Goal: Find specific page/section: Find specific page/section

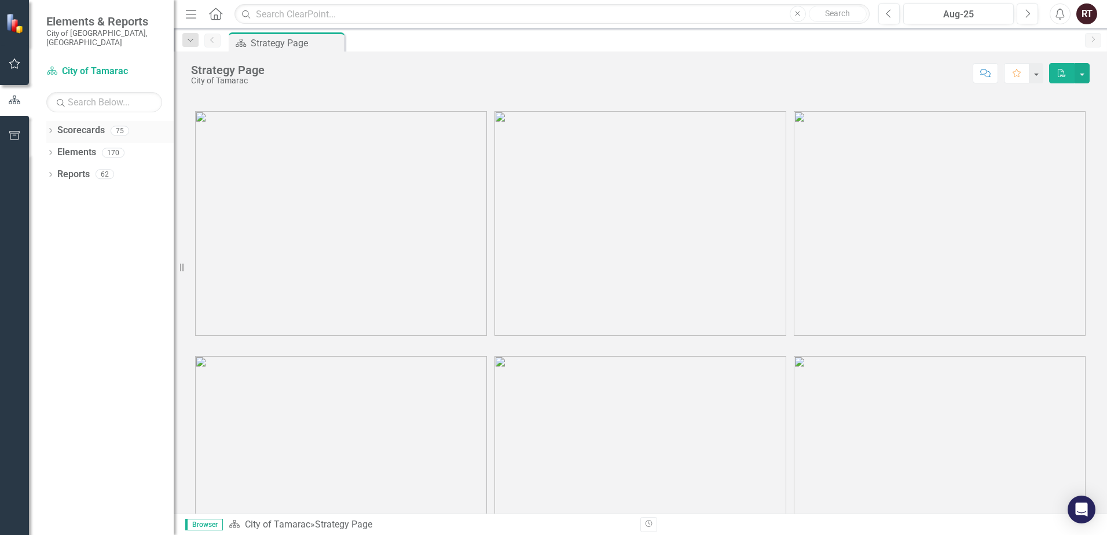
click at [65, 124] on link "Scorecards" at bounding box center [80, 130] width 47 height 13
click at [74, 149] on link "Elements" at bounding box center [76, 152] width 39 height 13
click at [75, 169] on link "Reports" at bounding box center [73, 174] width 32 height 13
click at [15, 132] on icon "button" at bounding box center [15, 135] width 12 height 9
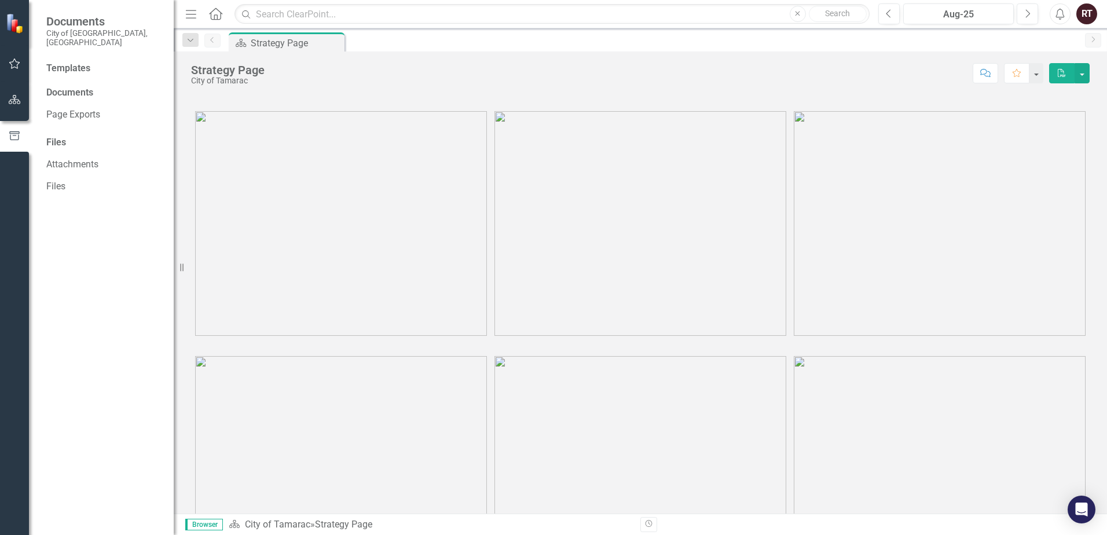
click at [80, 86] on div "Documents" at bounding box center [104, 92] width 116 height 13
click at [68, 86] on div "Documents" at bounding box center [104, 92] width 116 height 13
click at [72, 86] on div "Documents" at bounding box center [104, 92] width 116 height 13
click at [85, 86] on div "Documents" at bounding box center [104, 92] width 116 height 13
click at [54, 180] on link "Files" at bounding box center [104, 186] width 116 height 13
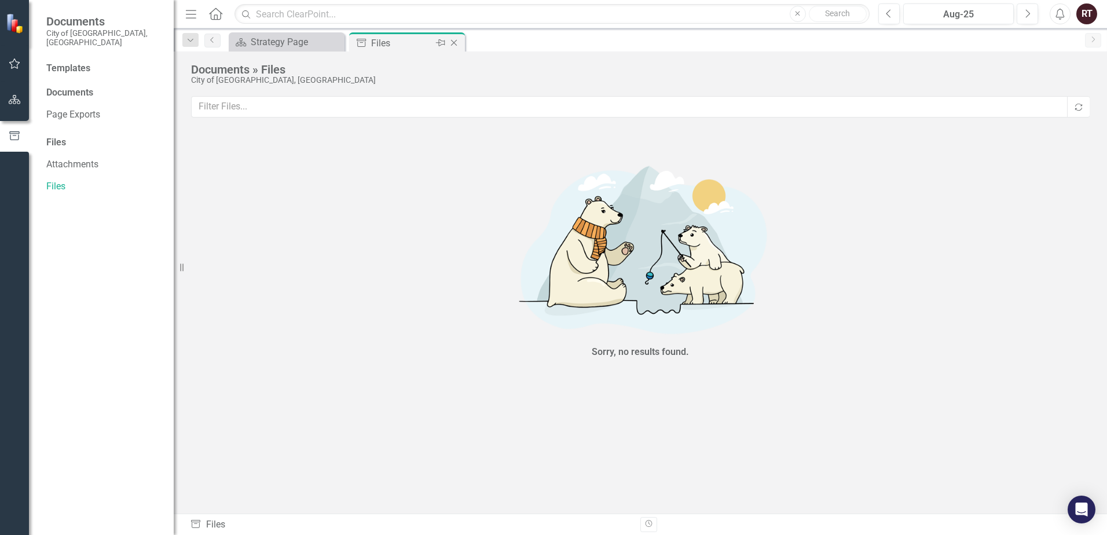
click at [391, 42] on div "Files" at bounding box center [402, 43] width 62 height 14
click at [63, 158] on link "Attachments" at bounding box center [104, 164] width 116 height 13
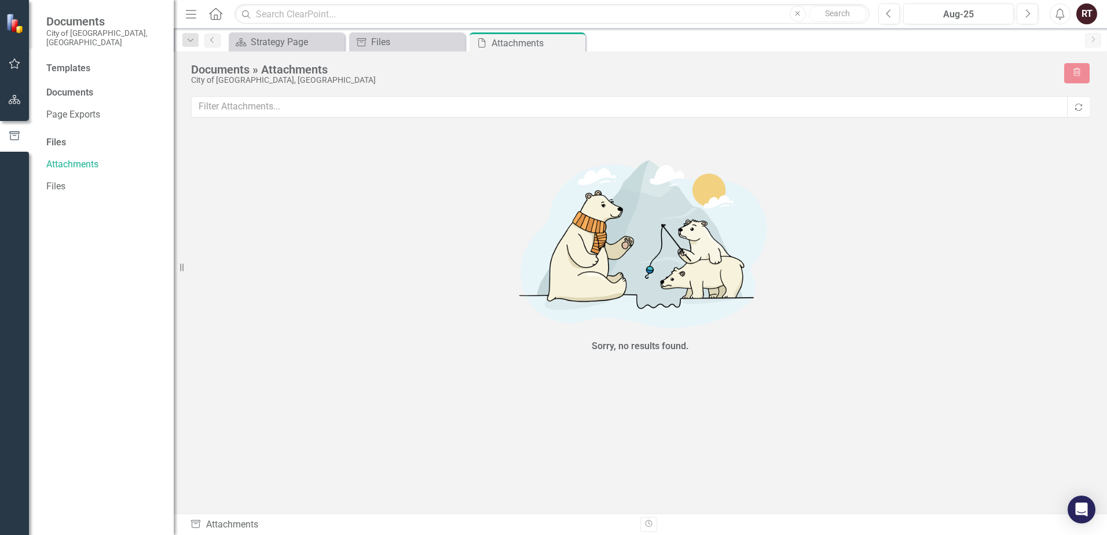
click at [63, 136] on div "Files" at bounding box center [104, 142] width 116 height 13
click at [82, 86] on div "Documents" at bounding box center [104, 92] width 116 height 13
click at [76, 62] on div "Templates" at bounding box center [104, 68] width 116 height 13
click at [51, 180] on link "Files" at bounding box center [104, 186] width 116 height 13
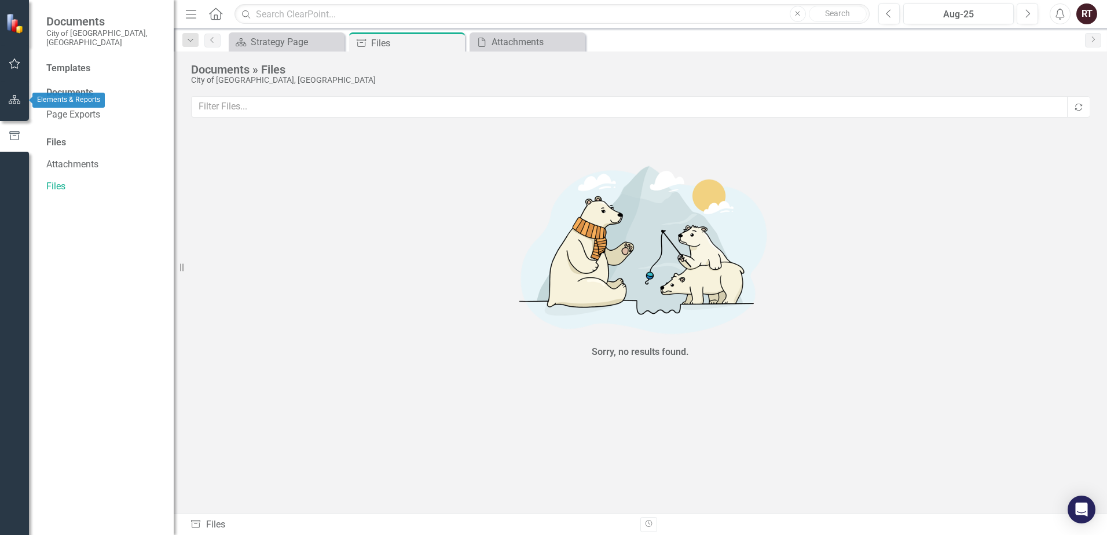
click at [16, 97] on icon "button" at bounding box center [15, 99] width 12 height 9
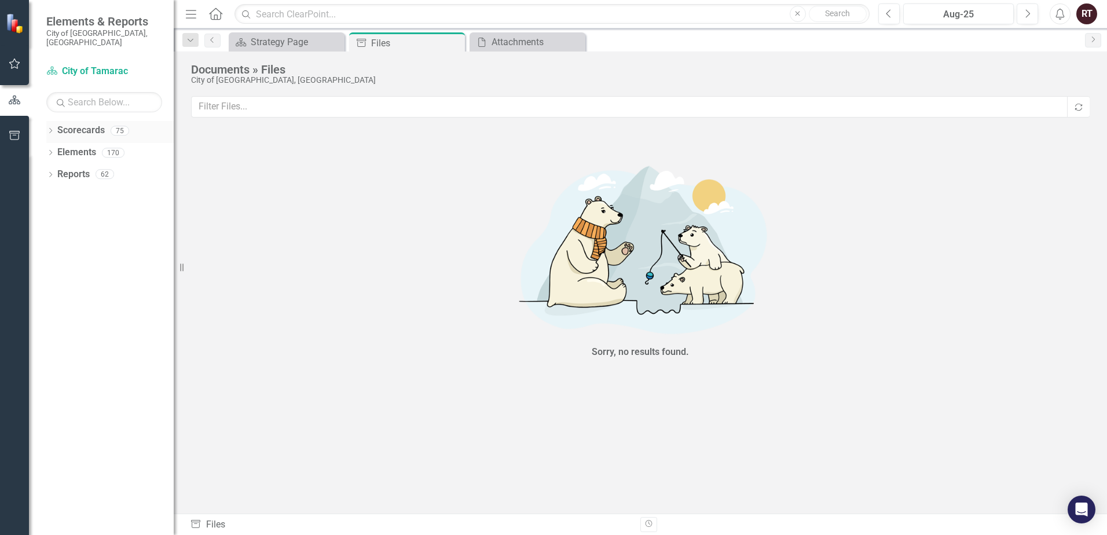
click at [75, 124] on link "Scorecards" at bounding box center [80, 130] width 47 height 13
click at [64, 97] on icon "Search" at bounding box center [61, 102] width 12 height 10
click at [83, 98] on input "text" at bounding box center [104, 102] width 116 height 20
type input "customer service"
